Goal: Task Accomplishment & Management: Use online tool/utility

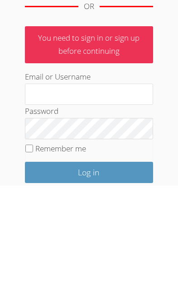
scroll to position [185, 0]
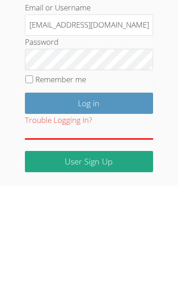
type input "raupton593@gmail.com"
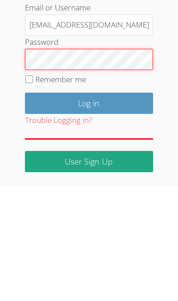
scroll to position [84, 0]
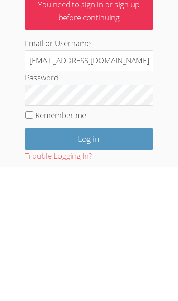
click at [98, 263] on input "Log in" at bounding box center [89, 273] width 128 height 21
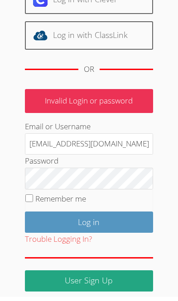
scroll to position [124, 0]
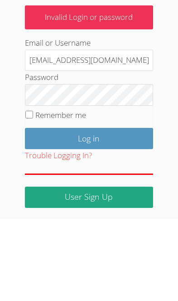
click at [104, 210] on input "Log in" at bounding box center [89, 220] width 128 height 21
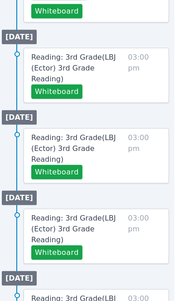
scroll to position [683, 4]
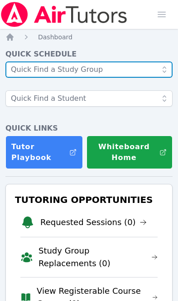
click at [154, 67] on input "text" at bounding box center [88, 70] width 167 height 16
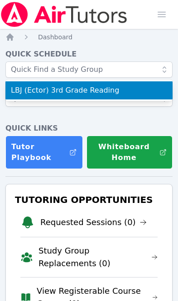
click at [131, 41] on nav "Home Dashboard" at bounding box center [88, 37] width 167 height 9
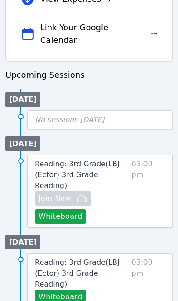
scroll to position [482, 0]
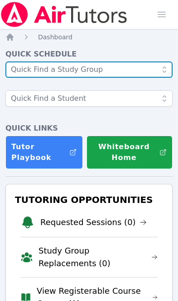
click at [142, 74] on input "text" at bounding box center [88, 70] width 167 height 16
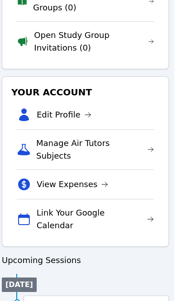
scroll to position [297, 4]
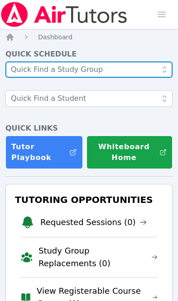
click at [140, 71] on input "text" at bounding box center [88, 70] width 167 height 16
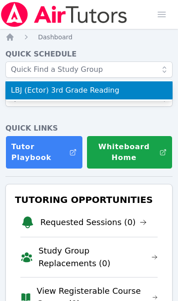
click at [122, 122] on div "Quick Schedule LBJ (Ector) 3rd Grade Reading Quick Links Tutor Playbook Whitebo…" at bounding box center [88, 109] width 167 height 120
